Goal: Information Seeking & Learning: Learn about a topic

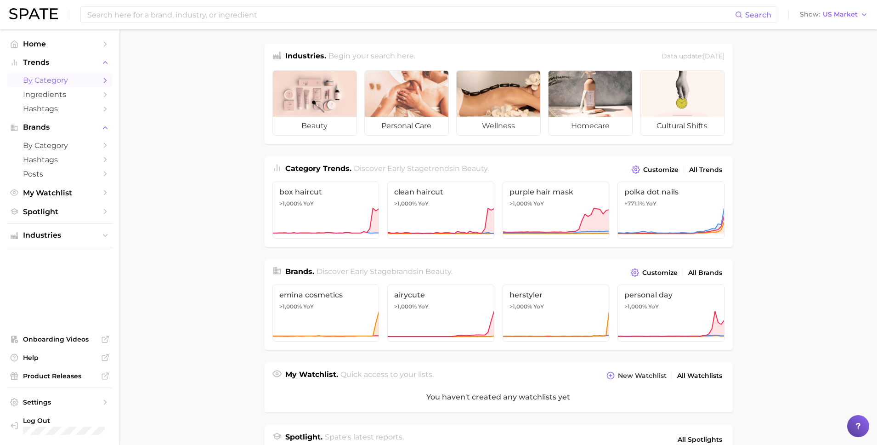
click at [81, 83] on span "by Category" at bounding box center [60, 80] width 74 height 9
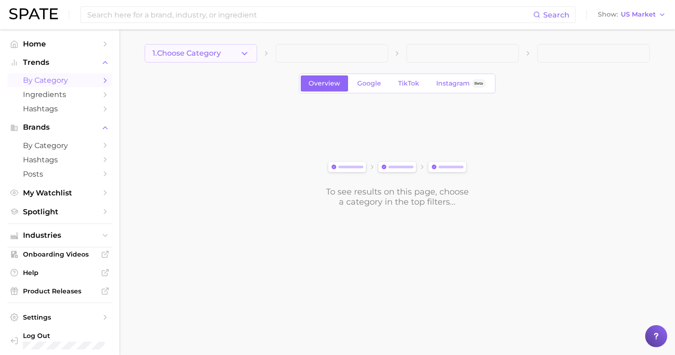
click at [193, 49] on span "1. Choose Category" at bounding box center [187, 53] width 68 height 8
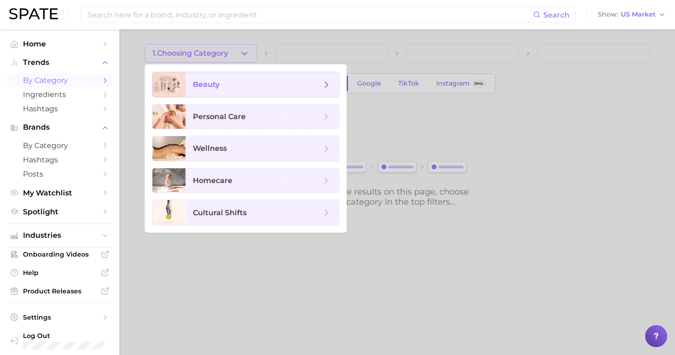
click at [208, 90] on span "beauty" at bounding box center [262, 84] width 153 height 25
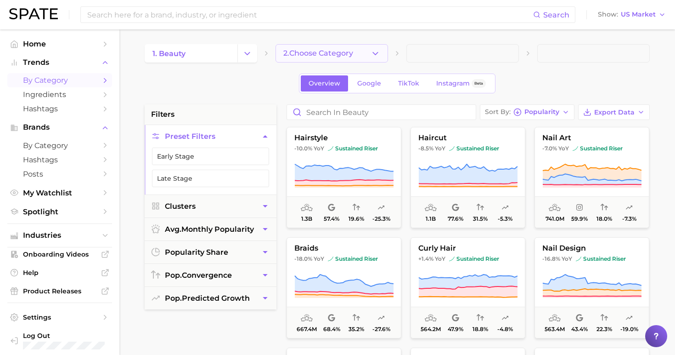
click at [300, 56] on span "2. Choose Category" at bounding box center [318, 53] width 70 height 8
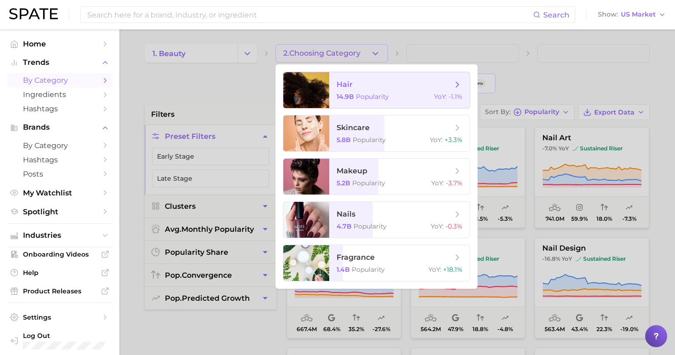
click at [340, 101] on span "hair 14.9b Popularity YoY : -1.1%" at bounding box center [399, 90] width 141 height 36
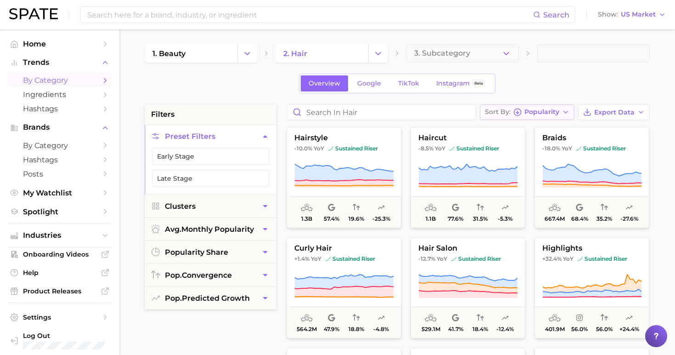
click at [529, 116] on button "Sort By Popularity" at bounding box center [527, 112] width 95 height 16
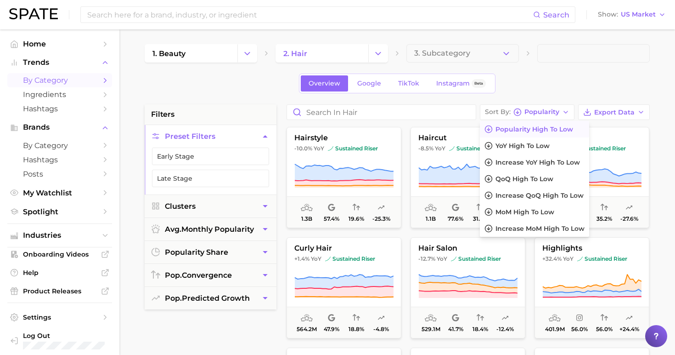
click at [527, 127] on span "Popularity high to low" at bounding box center [535, 129] width 78 height 8
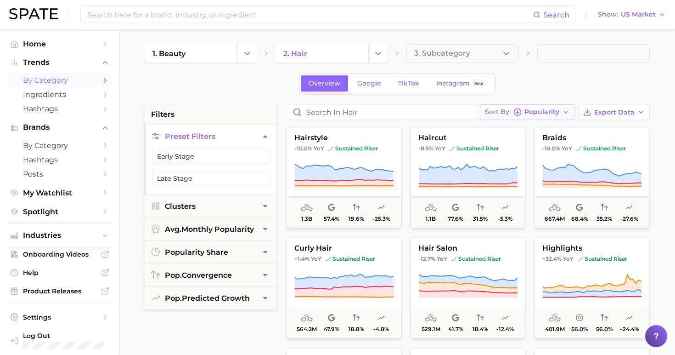
click at [531, 116] on div "Sort By Popularity" at bounding box center [522, 112] width 74 height 8
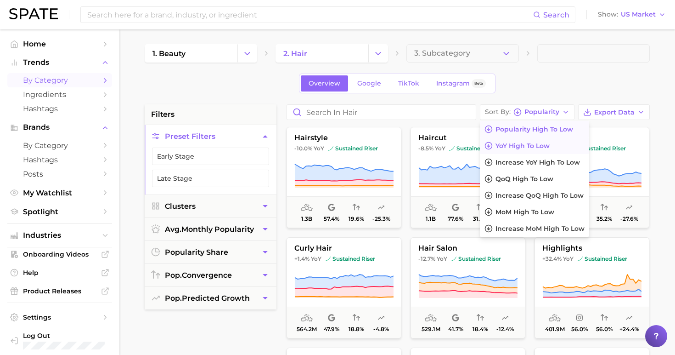
click at [527, 142] on span "YoY high to low" at bounding box center [523, 146] width 54 height 8
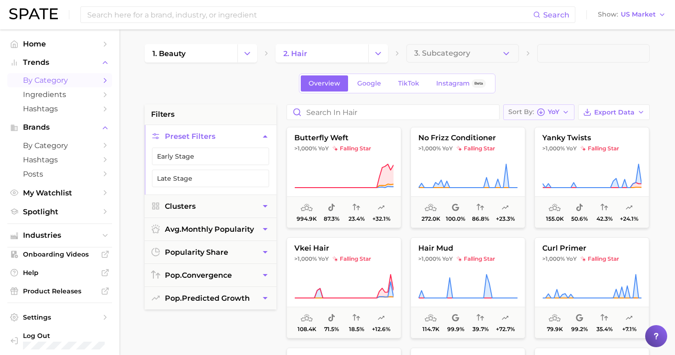
click at [526, 113] on span "Sort By" at bounding box center [522, 111] width 26 height 5
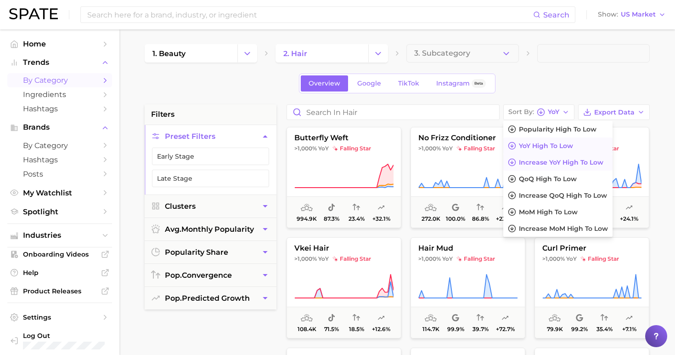
click at [535, 166] on button "Increase YoY high to low" at bounding box center [558, 162] width 109 height 17
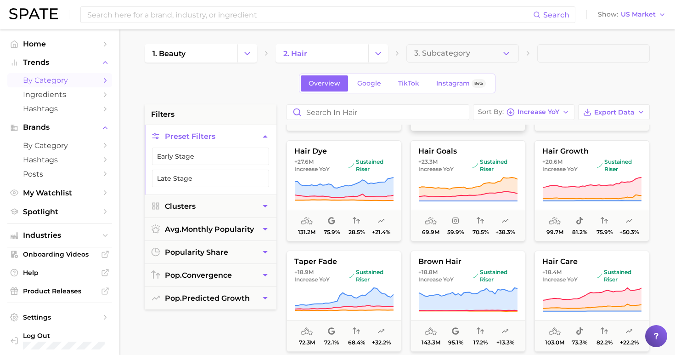
scroll to position [95, 0]
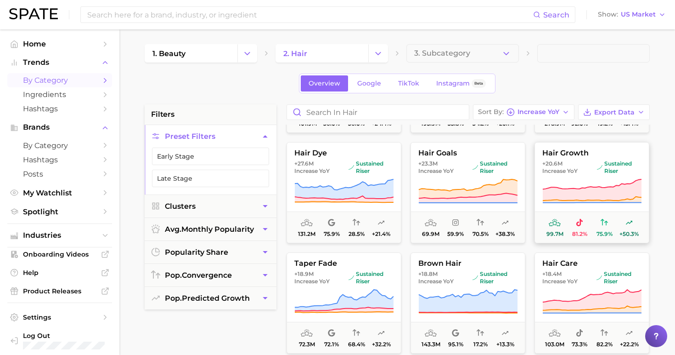
click at [561, 192] on icon at bounding box center [592, 189] width 99 height 21
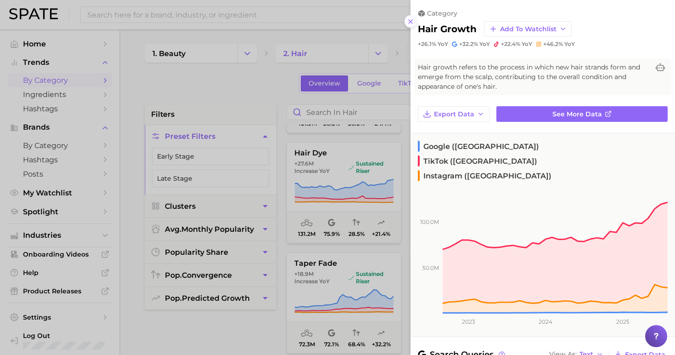
click at [409, 24] on icon at bounding box center [410, 21] width 7 height 7
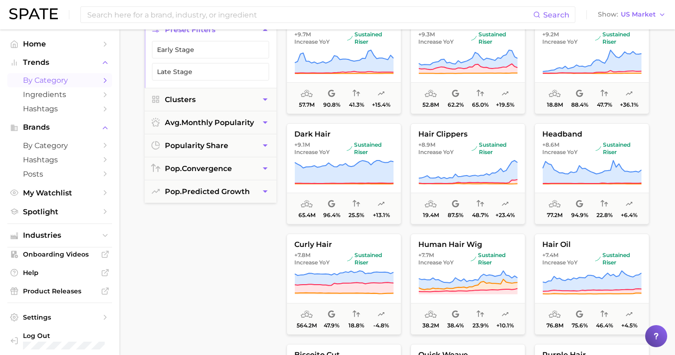
scroll to position [681, 0]
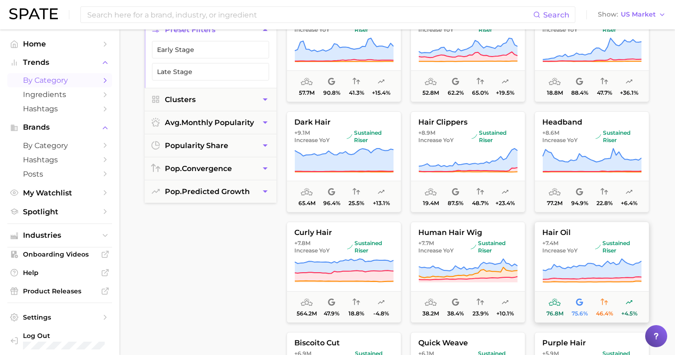
click at [572, 258] on icon at bounding box center [592, 271] width 99 height 26
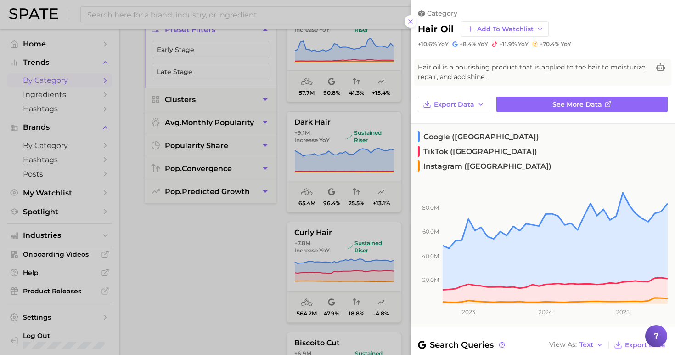
click at [339, 253] on div at bounding box center [337, 177] width 675 height 355
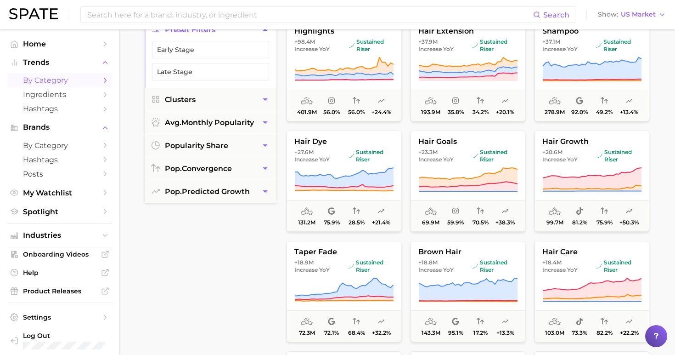
scroll to position [0, 0]
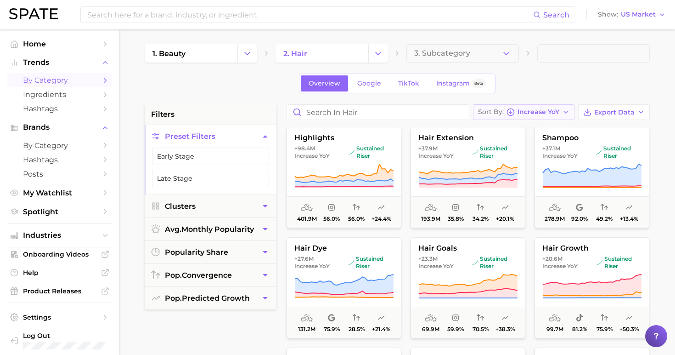
click at [528, 113] on span "Increase YoY" at bounding box center [539, 111] width 42 height 5
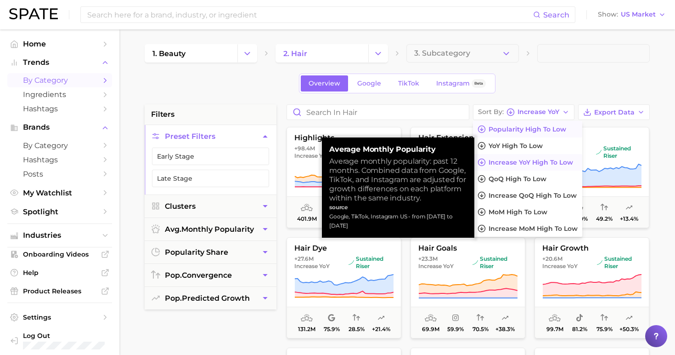
click at [539, 129] on span "Popularity high to low" at bounding box center [528, 129] width 78 height 8
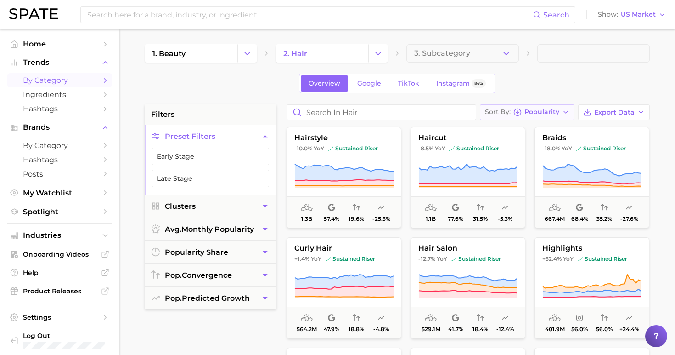
click at [538, 118] on button "Sort By Popularity" at bounding box center [527, 112] width 95 height 16
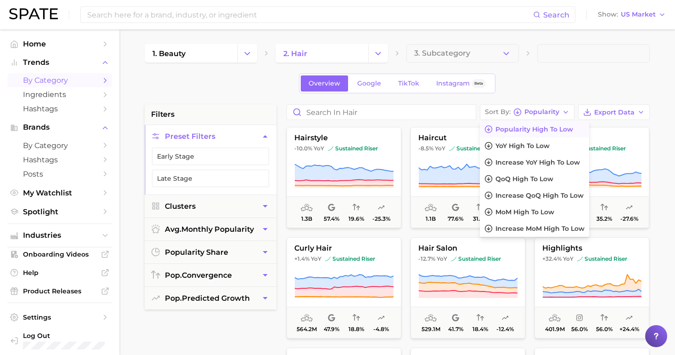
click at [539, 123] on button "Popularity high to low" at bounding box center [534, 129] width 109 height 17
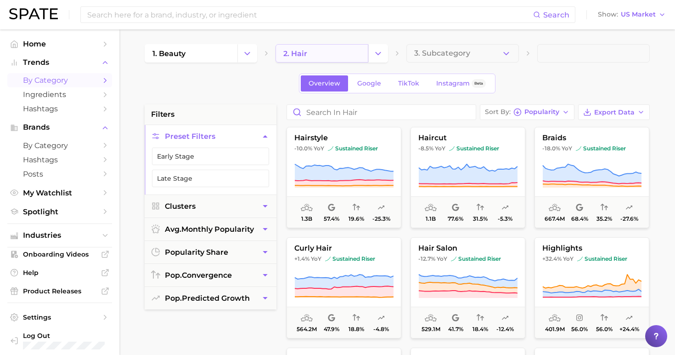
click at [344, 52] on link "2. hair" at bounding box center [322, 53] width 93 height 18
click at [472, 58] on button "3. Subcategory" at bounding box center [463, 53] width 113 height 18
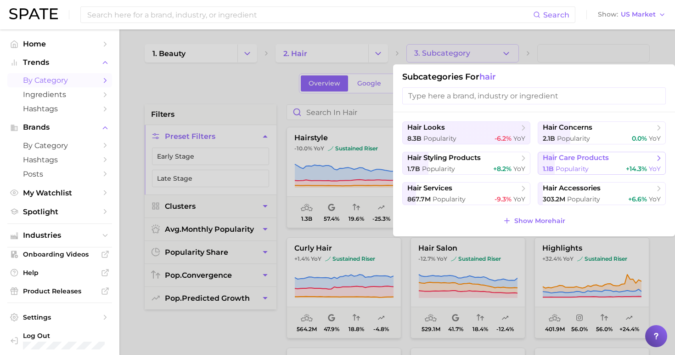
click at [605, 157] on span "hair care products" at bounding box center [576, 157] width 66 height 9
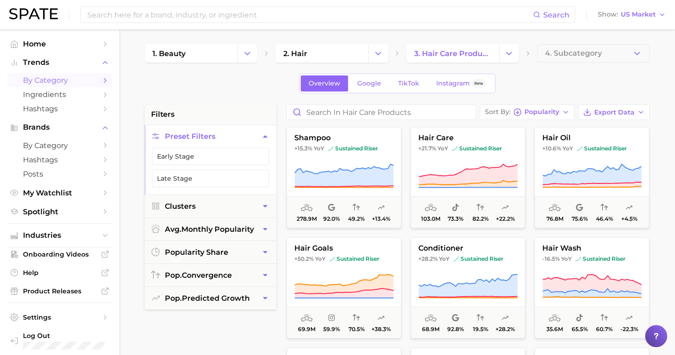
click at [605, 157] on button "hair oil +10.6% YoY sustained riser 76.8m 75.6% 46.4% +4.5%" at bounding box center [592, 177] width 115 height 101
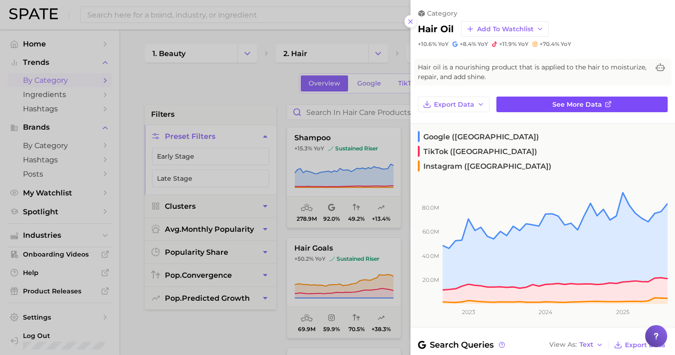
click at [582, 106] on span "See more data" at bounding box center [578, 105] width 50 height 8
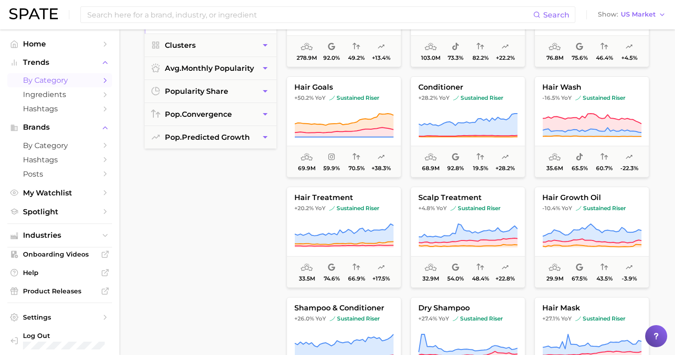
scroll to position [161, 0]
click at [341, 234] on icon at bounding box center [344, 233] width 99 height 21
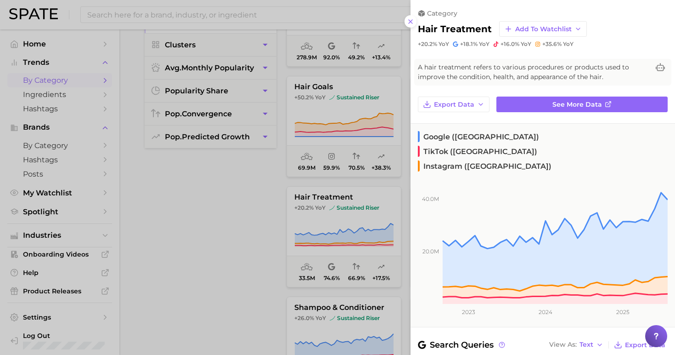
click at [227, 234] on div at bounding box center [337, 177] width 675 height 355
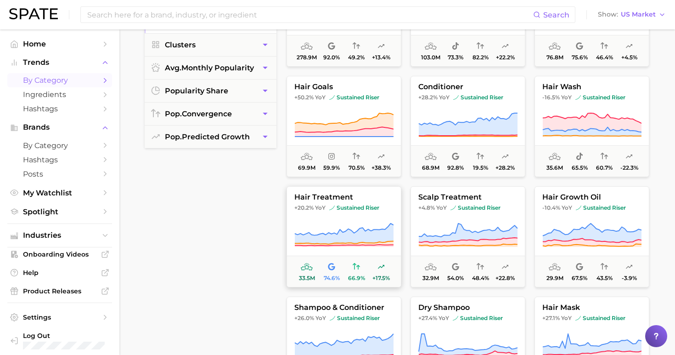
click at [317, 230] on icon at bounding box center [344, 235] width 99 height 26
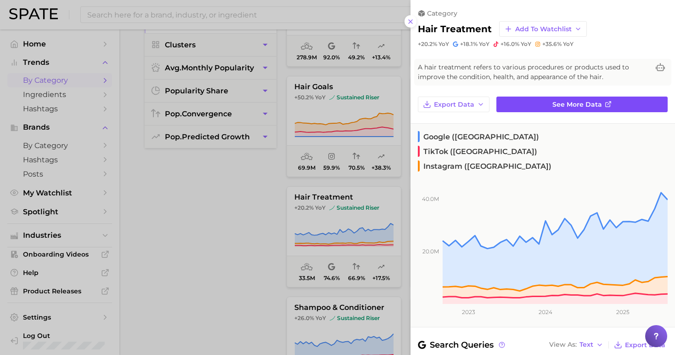
click at [538, 106] on link "See more data" at bounding box center [582, 104] width 171 height 16
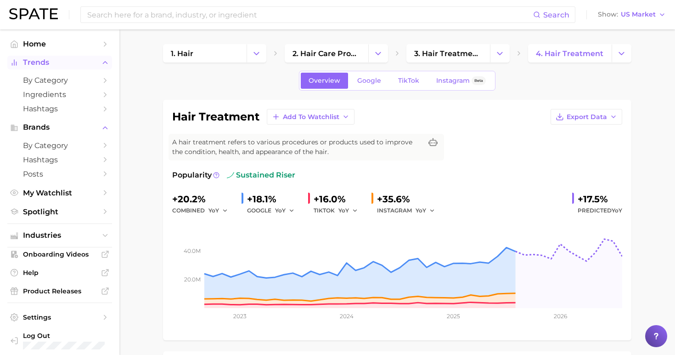
click at [64, 63] on span "Trends" at bounding box center [60, 62] width 74 height 8
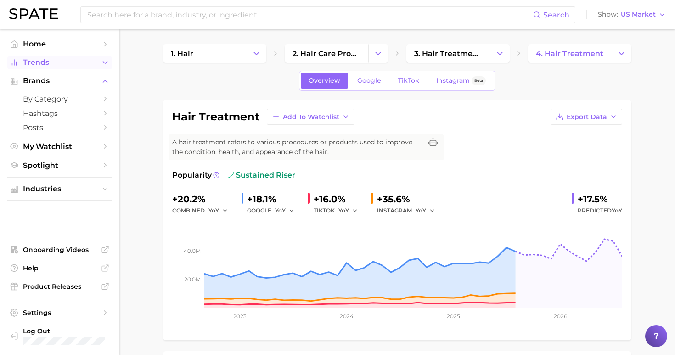
click at [64, 63] on span "Trends" at bounding box center [60, 62] width 74 height 8
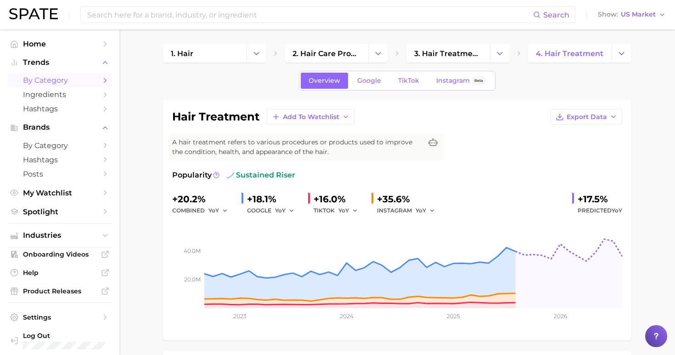
click at [57, 82] on span "by Category" at bounding box center [60, 80] width 74 height 9
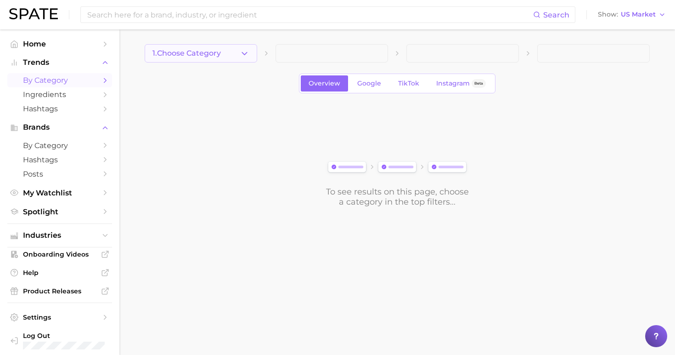
click at [228, 57] on button "1. Choose Category" at bounding box center [201, 53] width 113 height 18
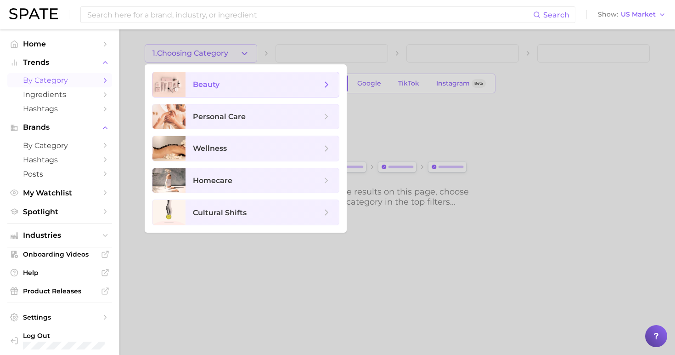
click at [227, 86] on span "beauty" at bounding box center [257, 84] width 129 height 10
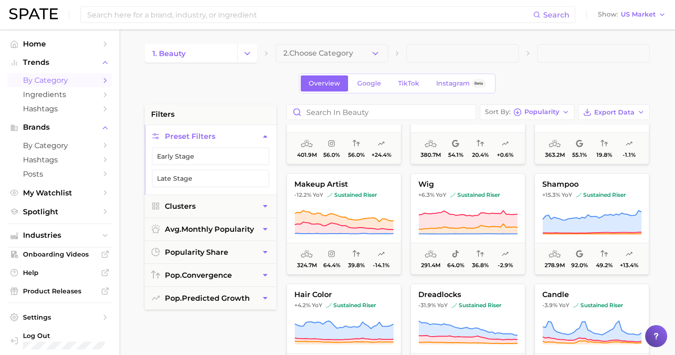
scroll to position [165, 0]
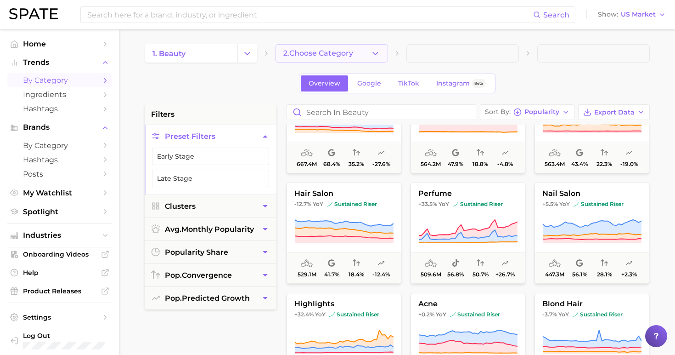
click at [338, 46] on button "2. Choose Category" at bounding box center [332, 53] width 113 height 18
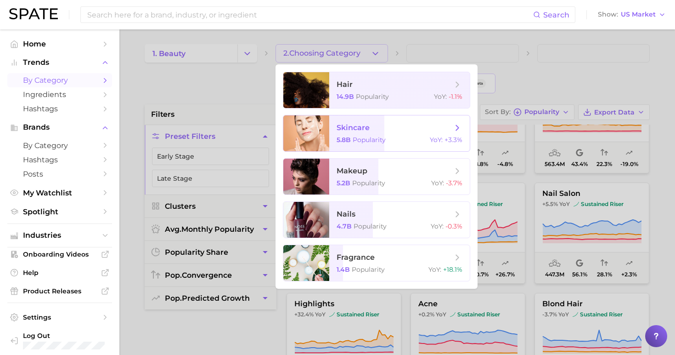
click at [386, 142] on span "Popularity" at bounding box center [369, 140] width 33 height 8
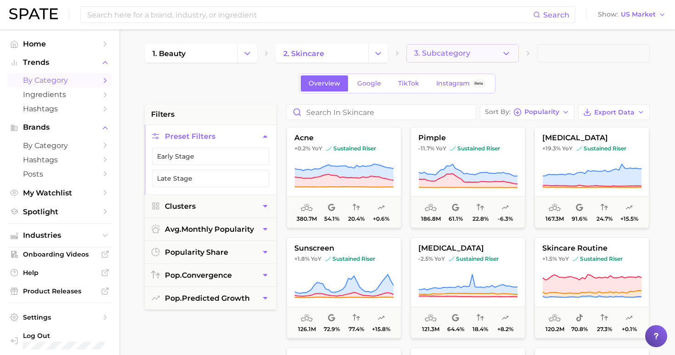
click at [449, 52] on span "3. Subcategory" at bounding box center [442, 53] width 56 height 8
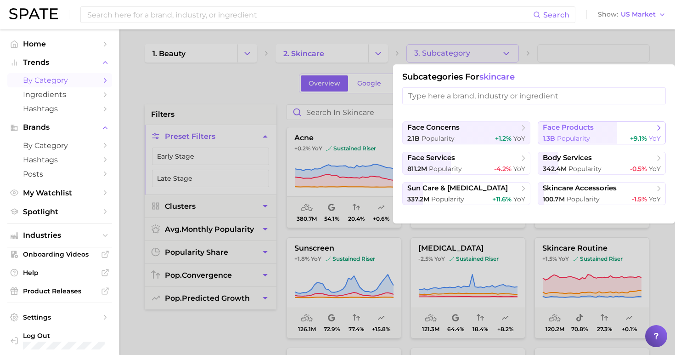
click at [563, 143] on button "face products 1.3b Popularity +9.1% YoY" at bounding box center [602, 132] width 128 height 23
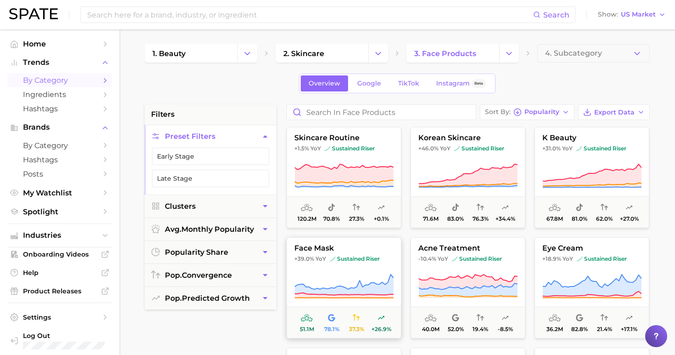
click at [355, 271] on button "face mask +39.0% YoY sustained riser 51.1m 78.1% 37.3% +26.9%" at bounding box center [344, 287] width 115 height 101
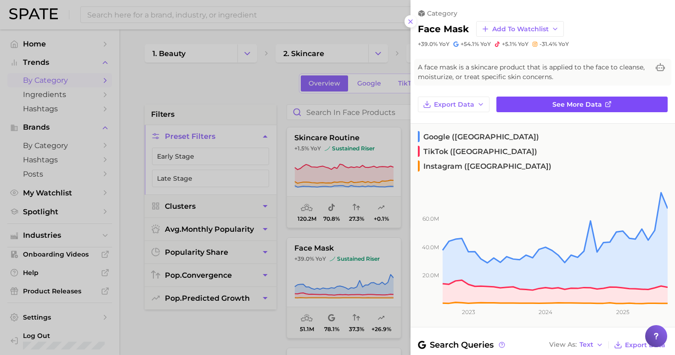
click at [537, 104] on link "See more data" at bounding box center [582, 104] width 171 height 16
